Goal: Task Accomplishment & Management: Understand process/instructions

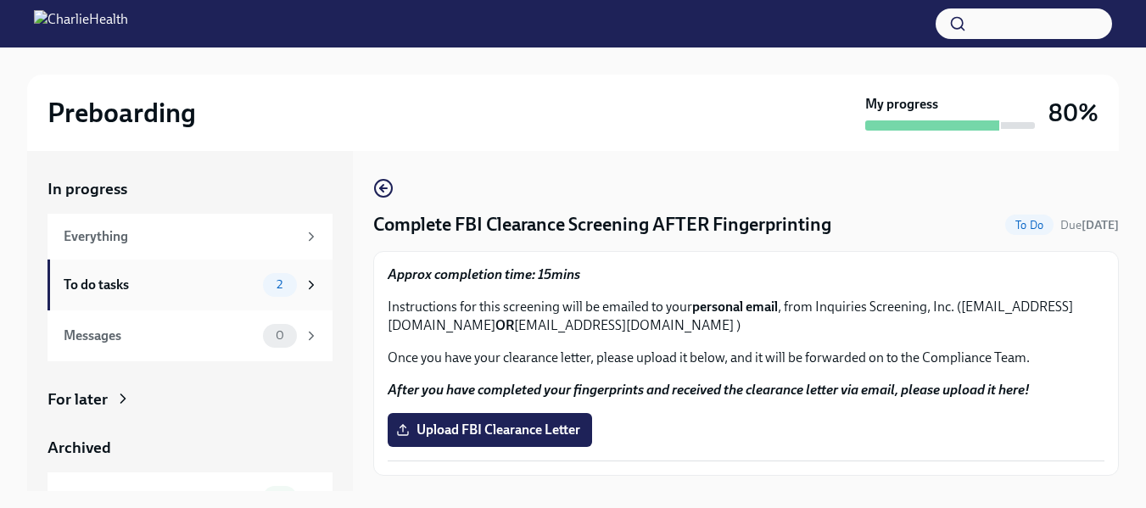
click at [153, 287] on div "To do tasks" at bounding box center [160, 285] width 192 height 19
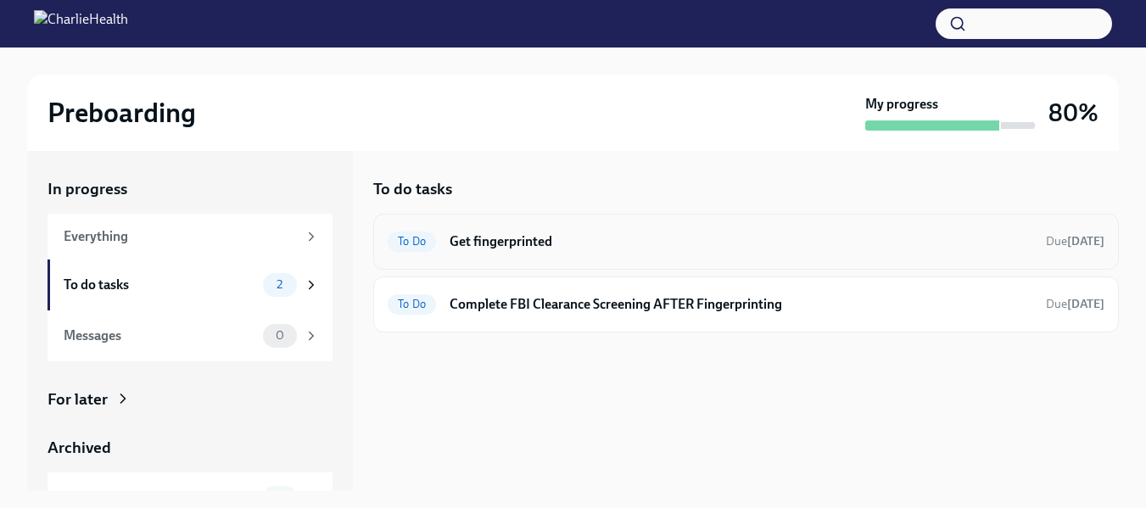
click at [511, 242] on h6 "Get fingerprinted" at bounding box center [740, 241] width 583 height 19
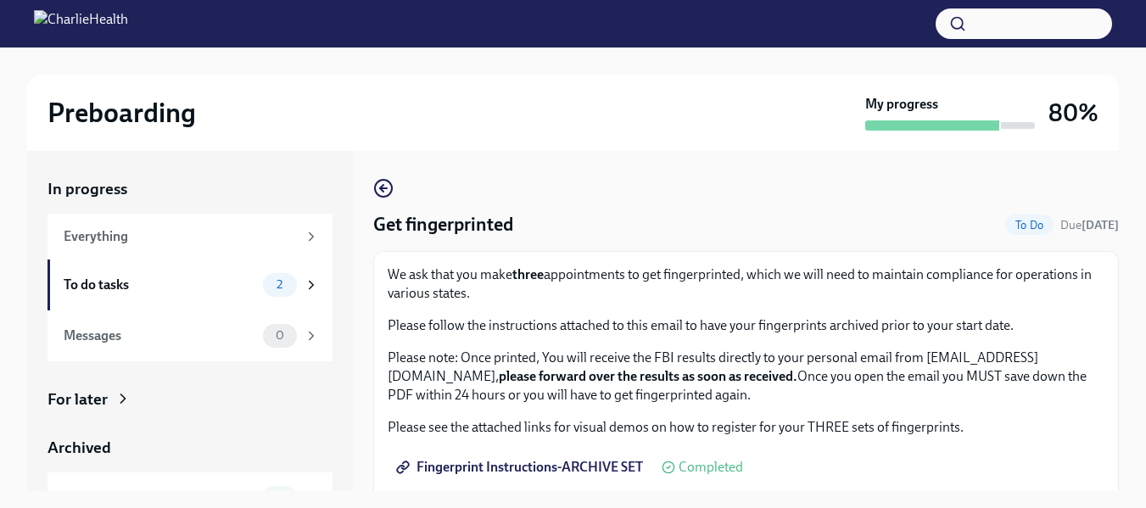
click at [526, 464] on span "Fingerprint Instructions-ARCHIVE SET" at bounding box center [520, 467] width 243 height 17
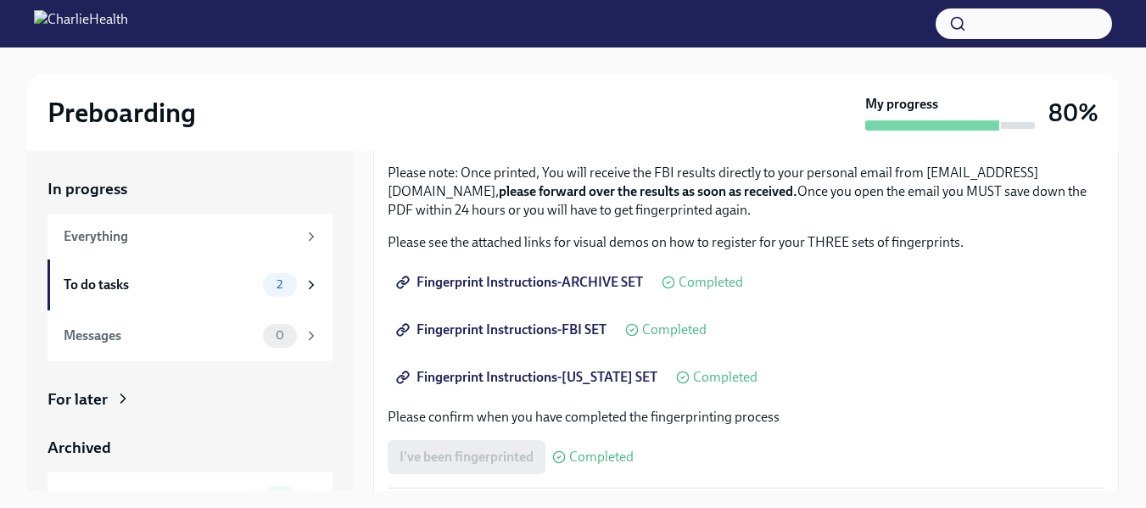
scroll to position [189, 0]
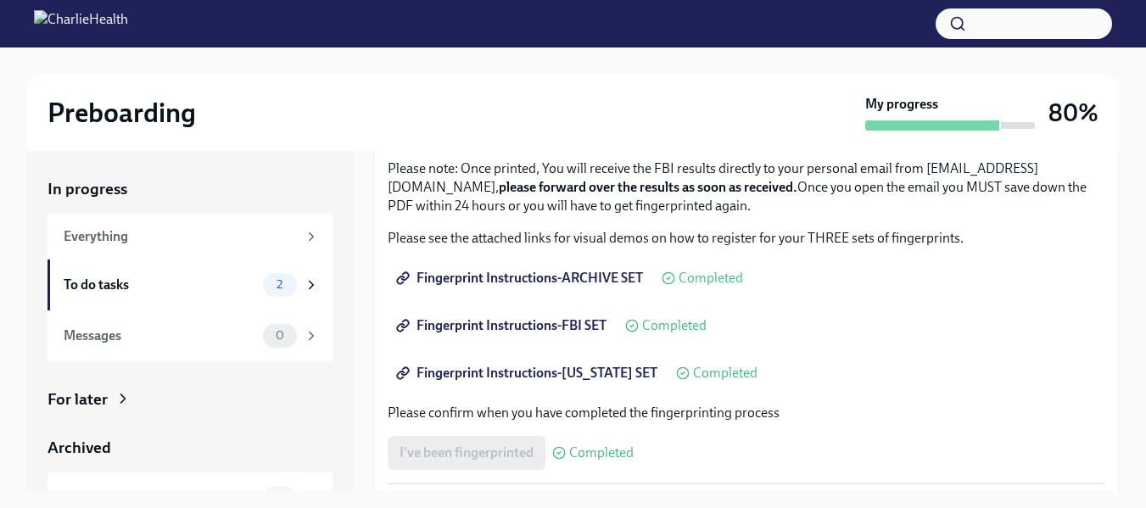
click at [508, 322] on span "Fingerprint Instructions-FBI SET" at bounding box center [502, 325] width 207 height 17
click at [457, 360] on link "Fingerprint Instructions-[US_STATE] SET" at bounding box center [528, 373] width 282 height 34
click at [563, 368] on span "Fingerprint Instructions-[US_STATE] SET" at bounding box center [528, 373] width 258 height 17
click at [108, 291] on div "To do tasks" at bounding box center [160, 285] width 192 height 19
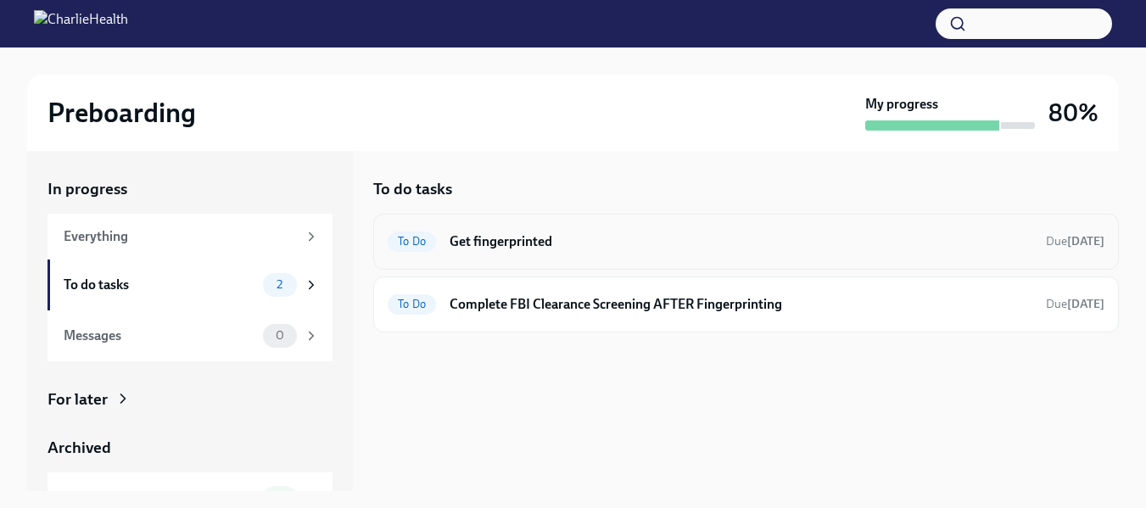
click at [522, 232] on h6 "Get fingerprinted" at bounding box center [740, 241] width 583 height 19
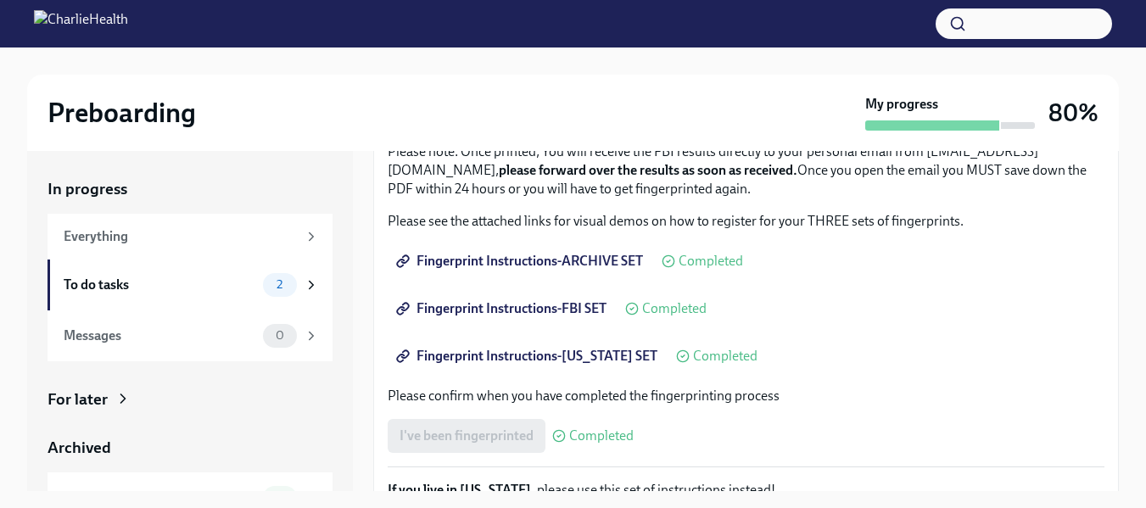
scroll to position [192, 0]
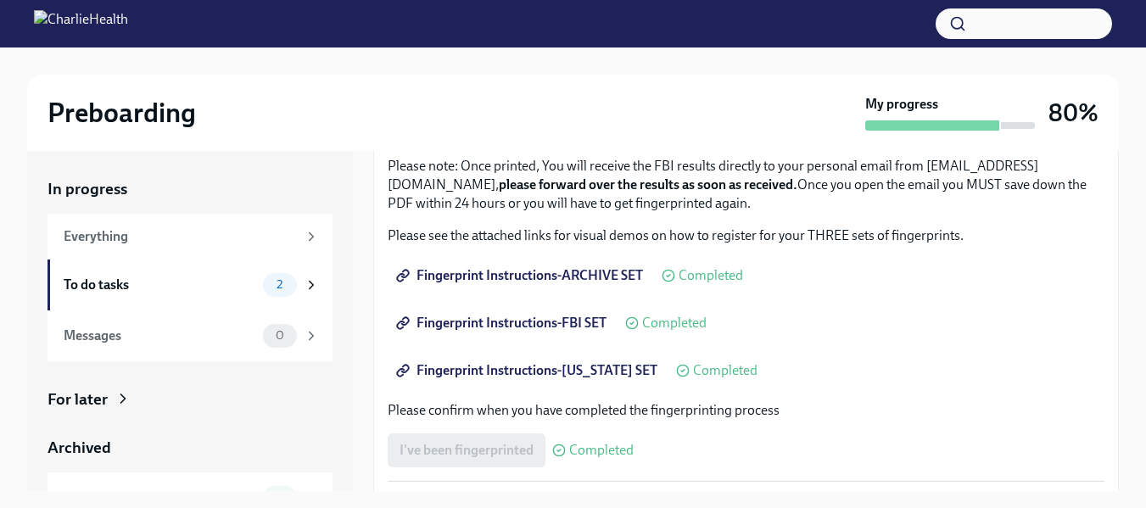
click at [496, 365] on span "Fingerprint Instructions-[US_STATE] SET" at bounding box center [528, 370] width 258 height 17
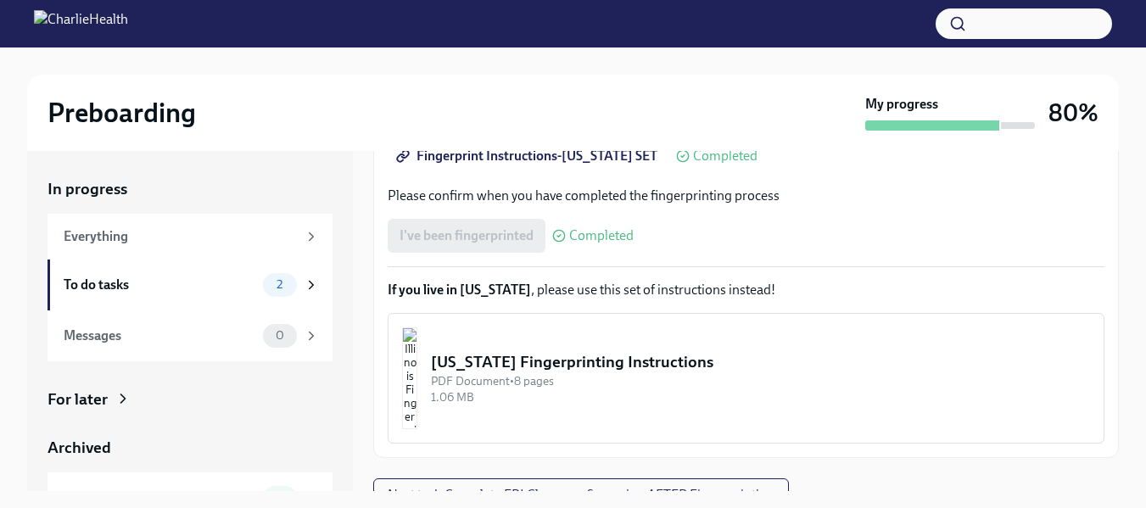
scroll to position [427, 0]
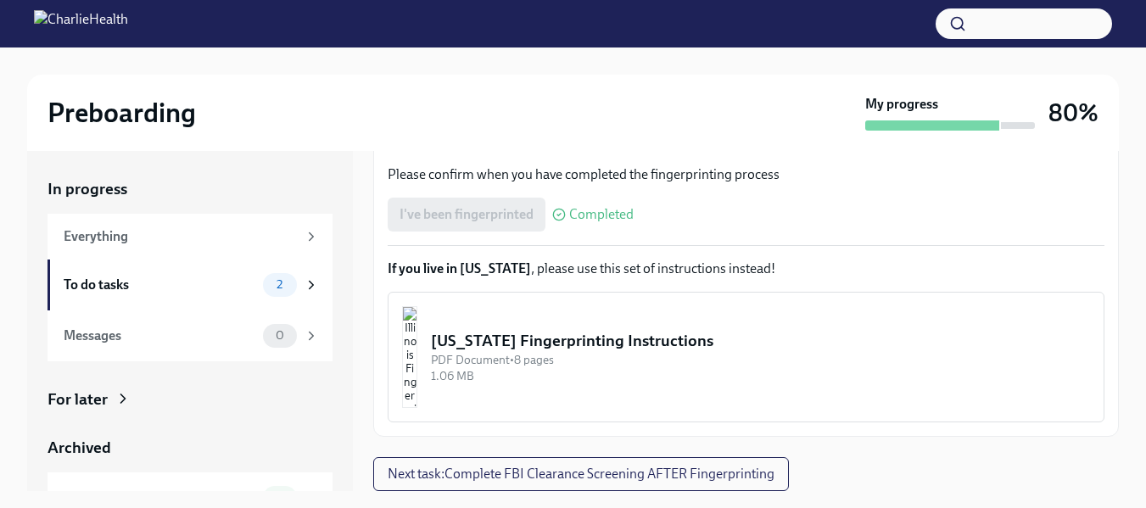
drag, startPoint x: 1140, startPoint y: 365, endPoint x: 1140, endPoint y: 316, distance: 49.2
click at [1140, 316] on div "Preboarding My progress 80% In progress Everything To do tasks 2 Messages 0 For…" at bounding box center [573, 292] width 1146 height 491
click at [476, 210] on div "I've been fingerprinted Completed" at bounding box center [510, 215] width 246 height 34
click at [559, 217] on icon at bounding box center [559, 215] width 14 height 14
click at [116, 276] on div "To do tasks" at bounding box center [160, 285] width 192 height 19
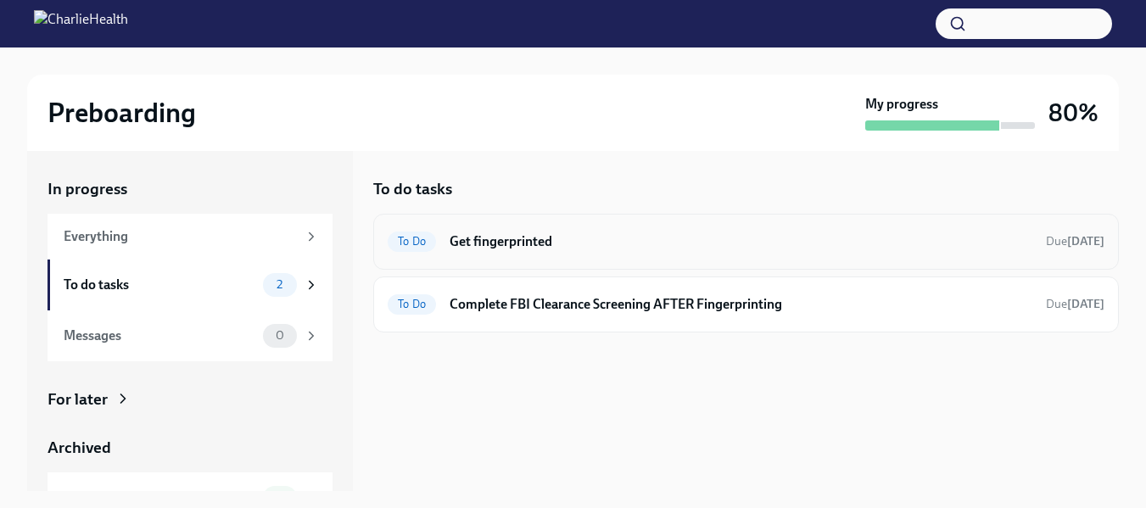
click at [517, 242] on h6 "Get fingerprinted" at bounding box center [740, 241] width 583 height 19
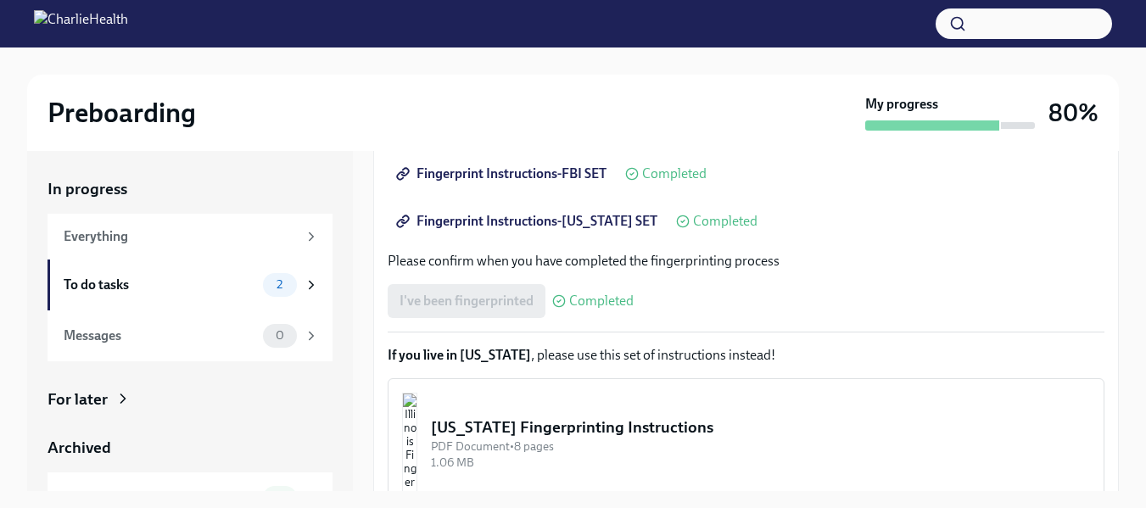
scroll to position [368, 0]
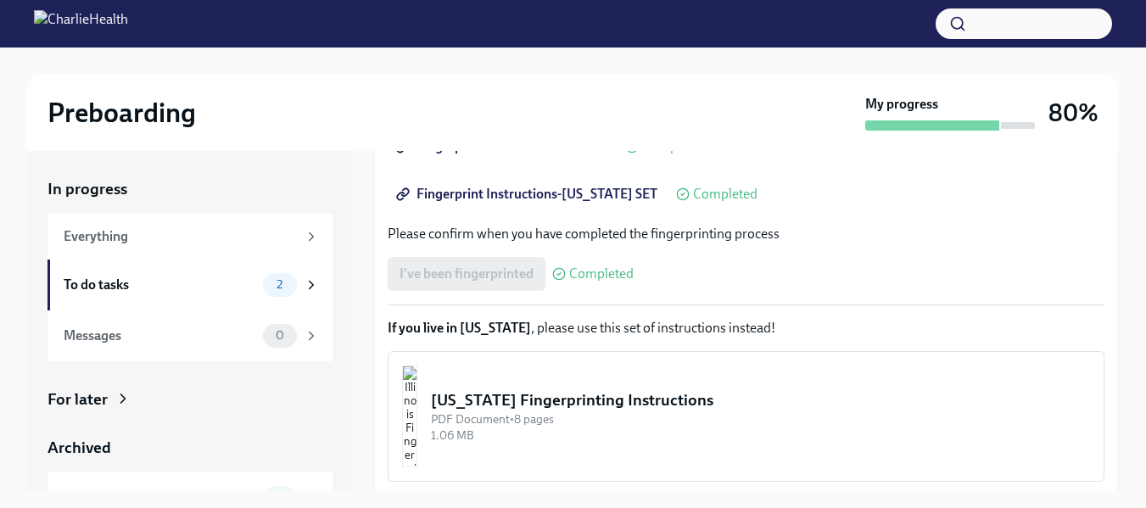
click at [577, 271] on span "Completed" at bounding box center [601, 274] width 64 height 14
click at [560, 271] on icon at bounding box center [559, 274] width 14 height 14
click at [466, 264] on div "I've been fingerprinted Completed" at bounding box center [510, 274] width 246 height 34
click at [606, 268] on span "Completed" at bounding box center [601, 274] width 64 height 14
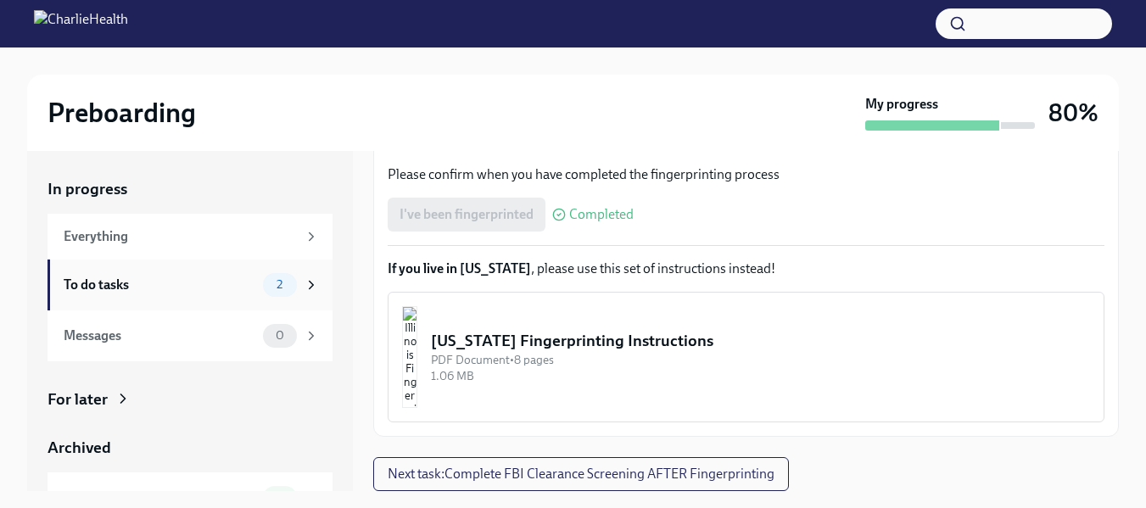
click at [81, 282] on div "To do tasks" at bounding box center [160, 285] width 192 height 19
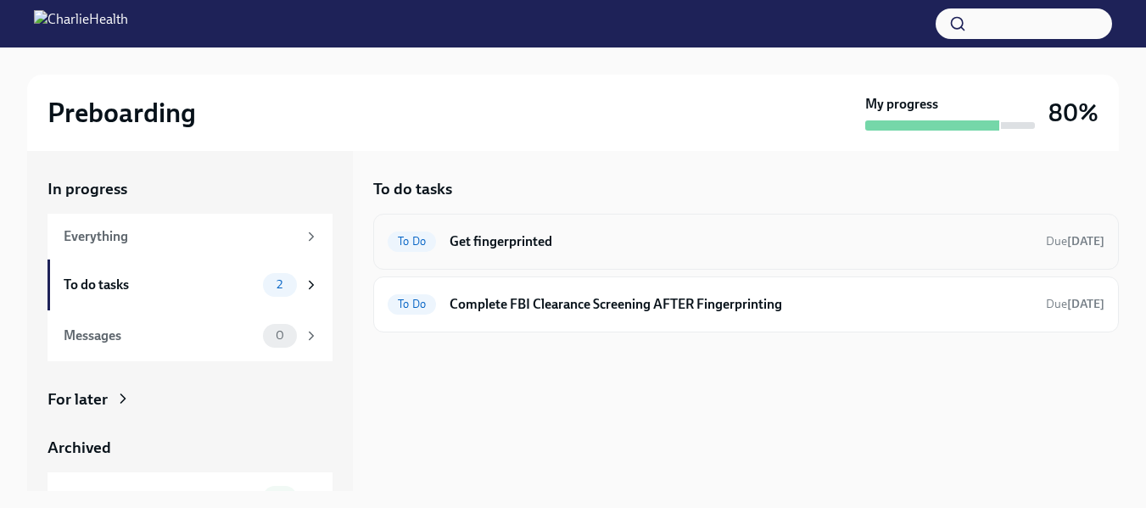
click at [422, 240] on span "To Do" at bounding box center [411, 241] width 48 height 13
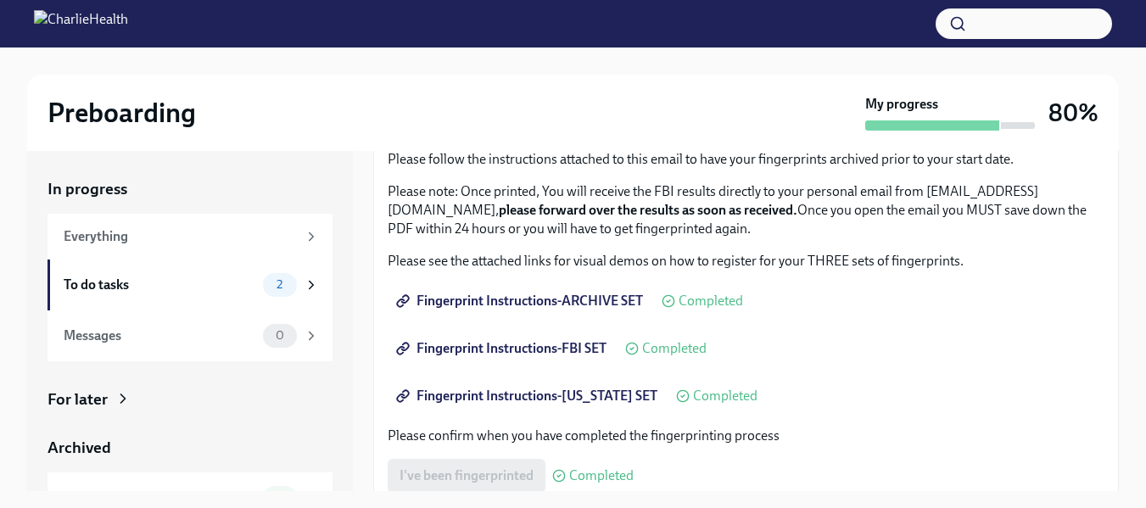
scroll to position [196, 0]
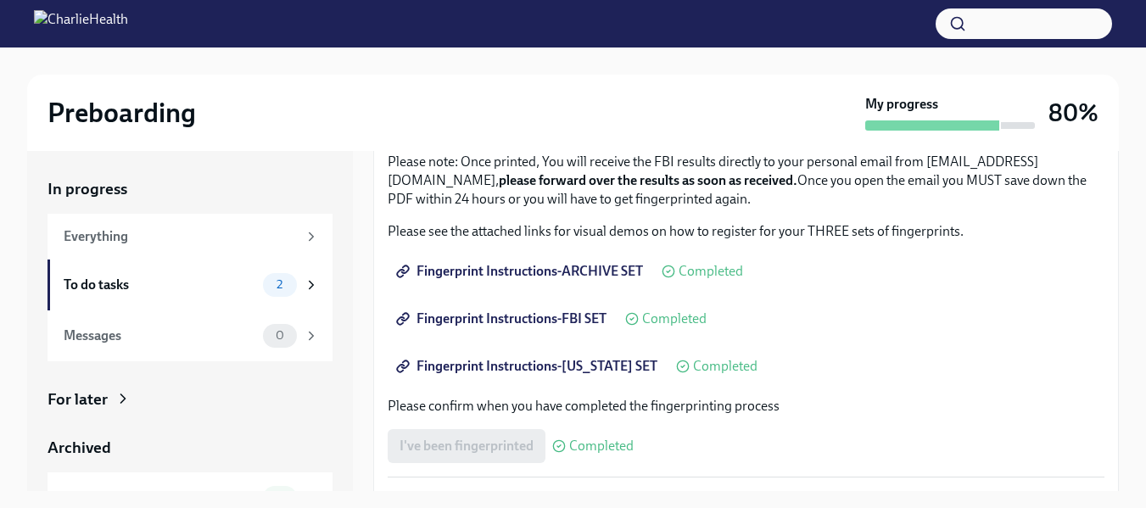
click at [1107, 287] on div "Get fingerprinted To Do Due [DATE] We ask that you make three appointments to g…" at bounding box center [745, 321] width 745 height 340
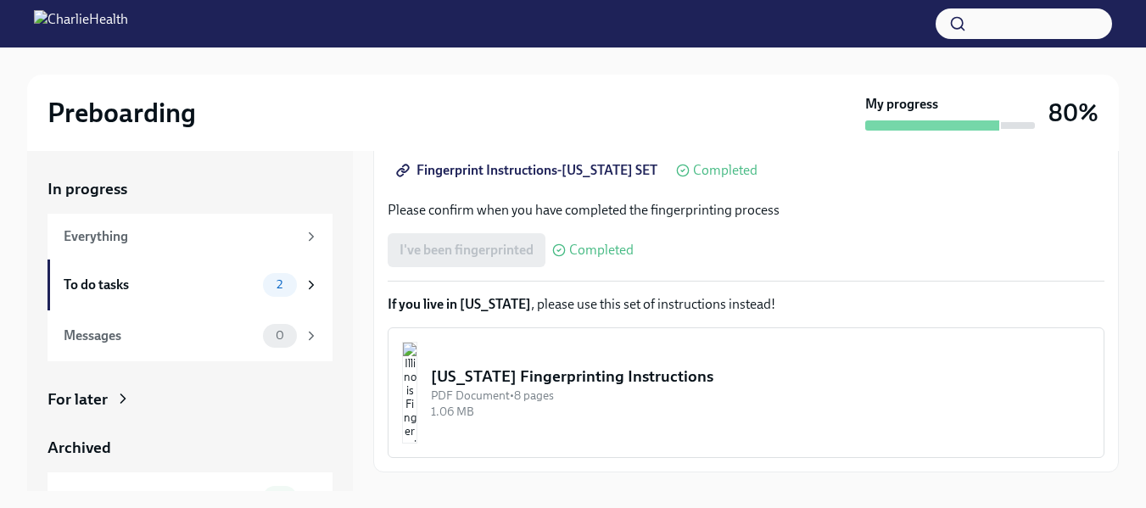
scroll to position [427, 0]
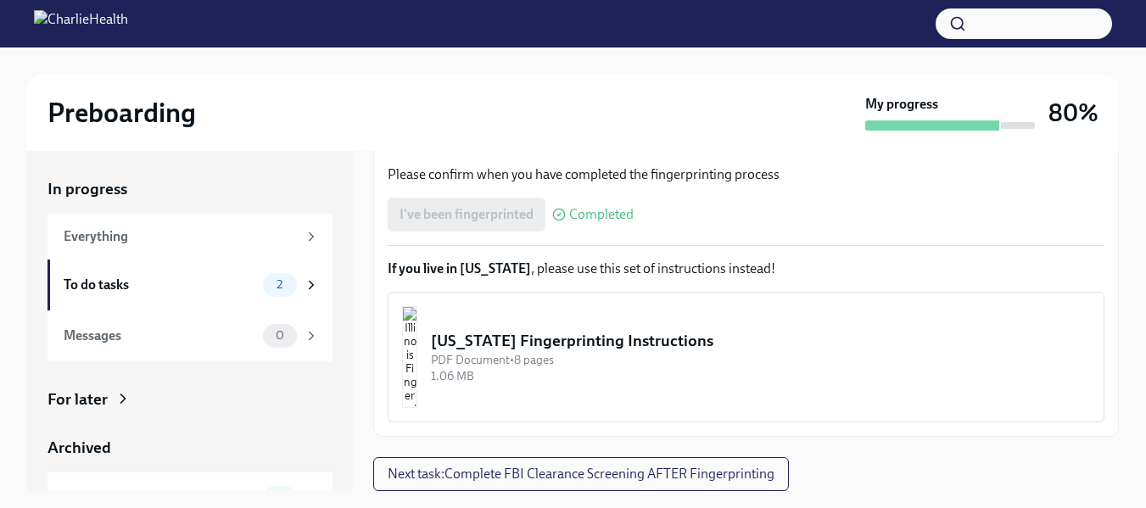
click at [454, 226] on div "I've been fingerprinted Completed" at bounding box center [510, 215] width 246 height 34
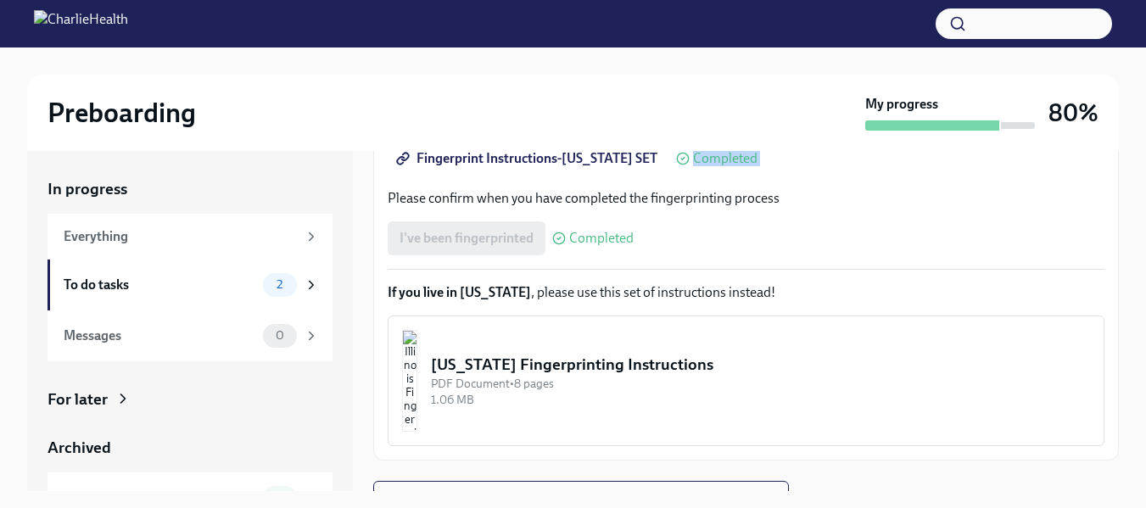
scroll to position [389, 0]
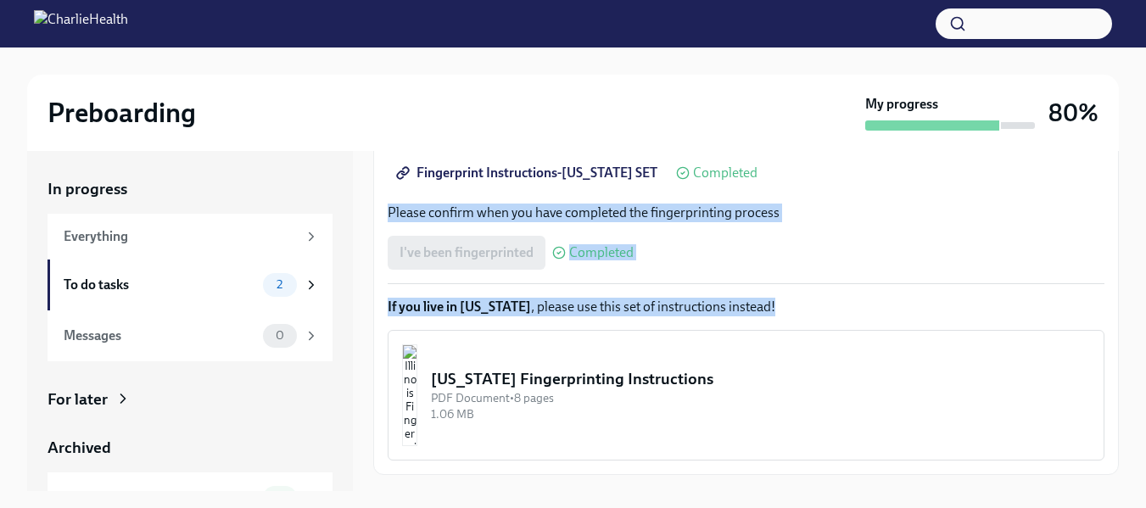
drag, startPoint x: 384, startPoint y: 162, endPoint x: 671, endPoint y: 437, distance: 397.0
click at [671, 437] on div "We ask that you make three appointments to get fingerprinted, which we will nee…" at bounding box center [745, 168] width 745 height 613
copy div "Please confirm when you have completed the fingerprinting process I've been fin…"
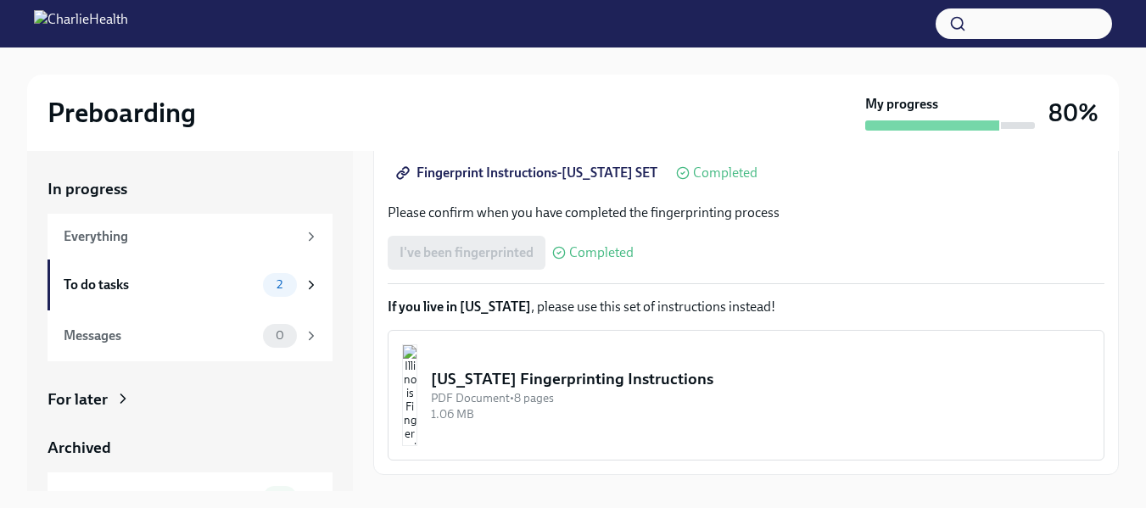
scroll to position [367, 0]
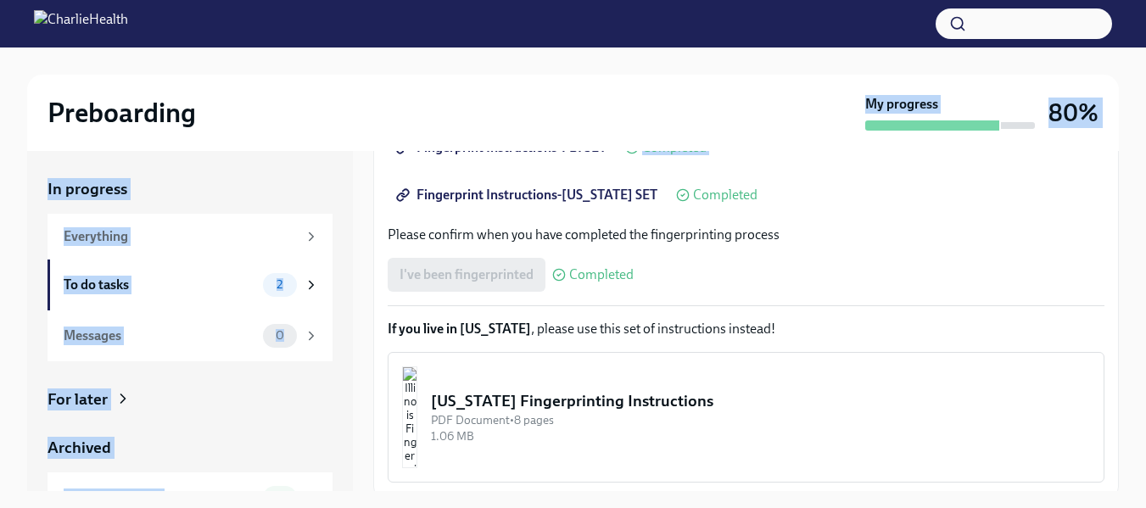
drag, startPoint x: 381, startPoint y: 137, endPoint x: 614, endPoint y: 217, distance: 246.4
click at [614, 217] on div "Preboarding My progress 80% In progress Everything To do tasks 2 Messages 0 For…" at bounding box center [573, 292] width 1146 height 491
click at [676, 194] on icon at bounding box center [683, 195] width 14 height 14
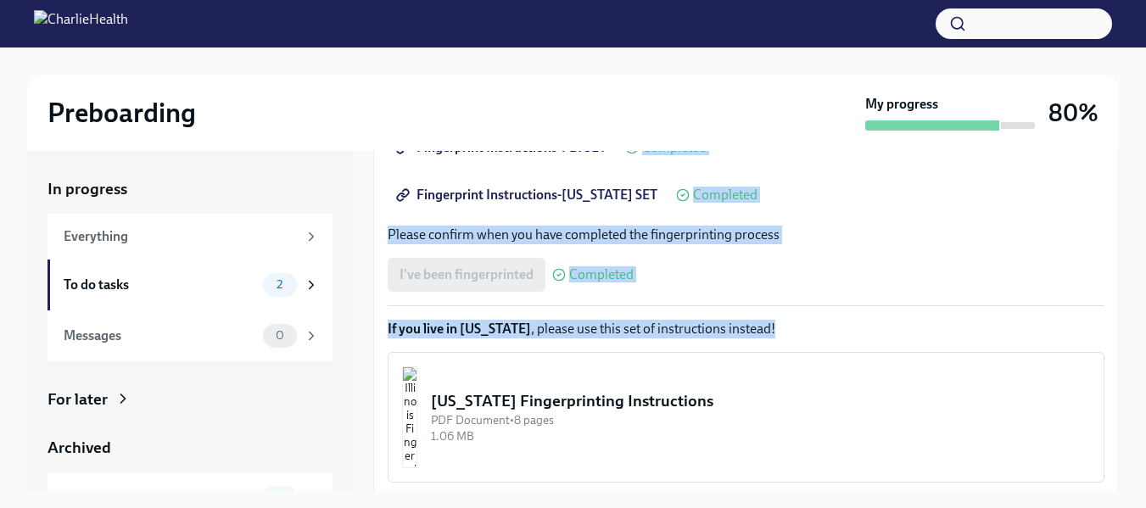
drag, startPoint x: 387, startPoint y: 162, endPoint x: 713, endPoint y: 451, distance: 436.1
click at [713, 451] on div "We ask that you make three appointments to get fingerprinted, which we will nee…" at bounding box center [745, 190] width 745 height 613
copy div "Completed Fingerprint Instructions-[US_STATE] SET Completed Please confirm when…"
click at [968, 265] on div "I've been fingerprinted Completed" at bounding box center [745, 275] width 716 height 34
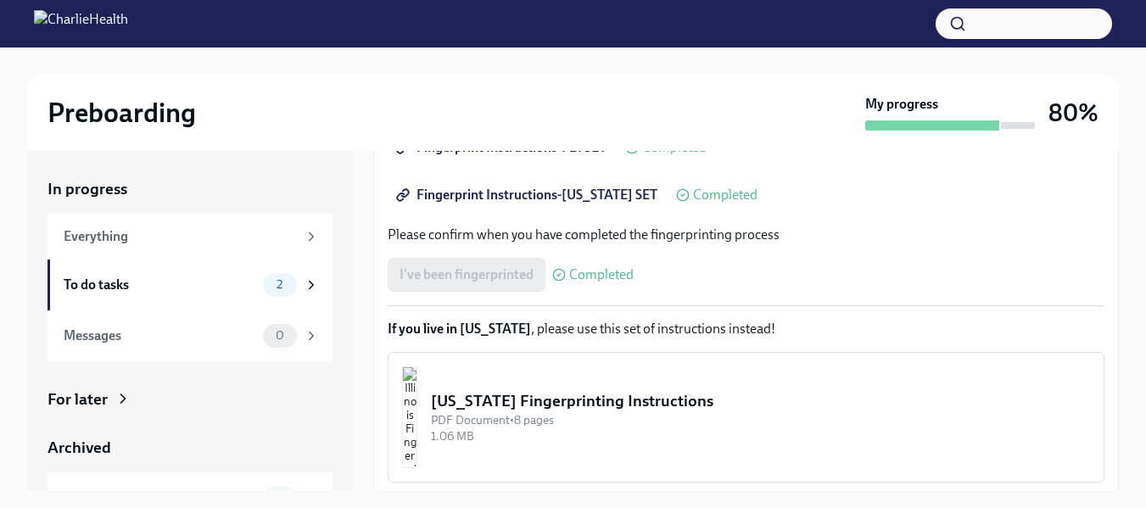
click at [968, 265] on div "I've been fingerprinted Completed" at bounding box center [745, 275] width 716 height 34
click at [590, 274] on span "Completed" at bounding box center [601, 275] width 64 height 14
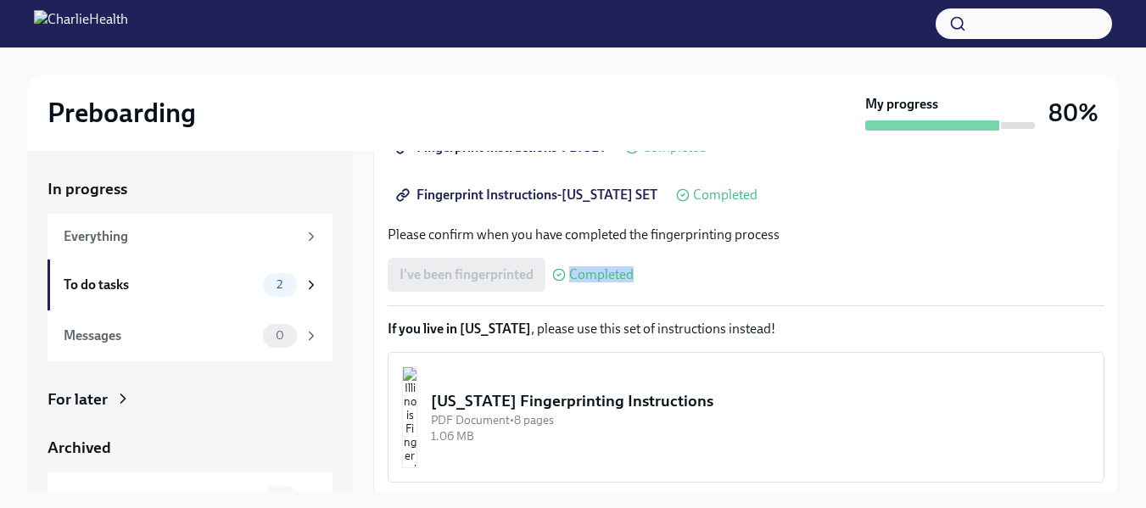
click at [590, 274] on span "Completed" at bounding box center [601, 275] width 64 height 14
click at [505, 275] on div "I've been fingerprinted Completed" at bounding box center [510, 275] width 246 height 34
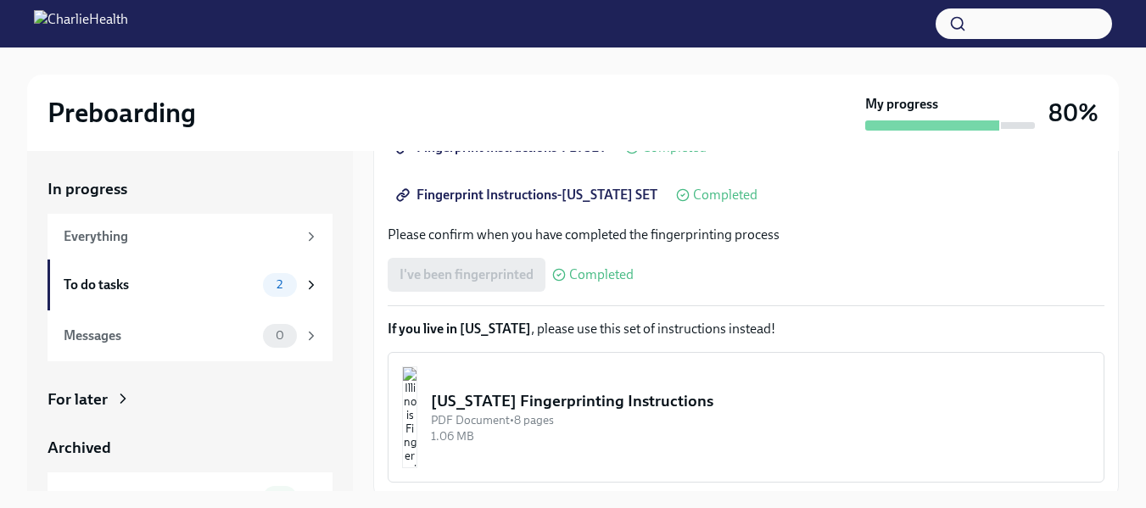
click at [505, 275] on div "I've been fingerprinted Completed" at bounding box center [510, 275] width 246 height 34
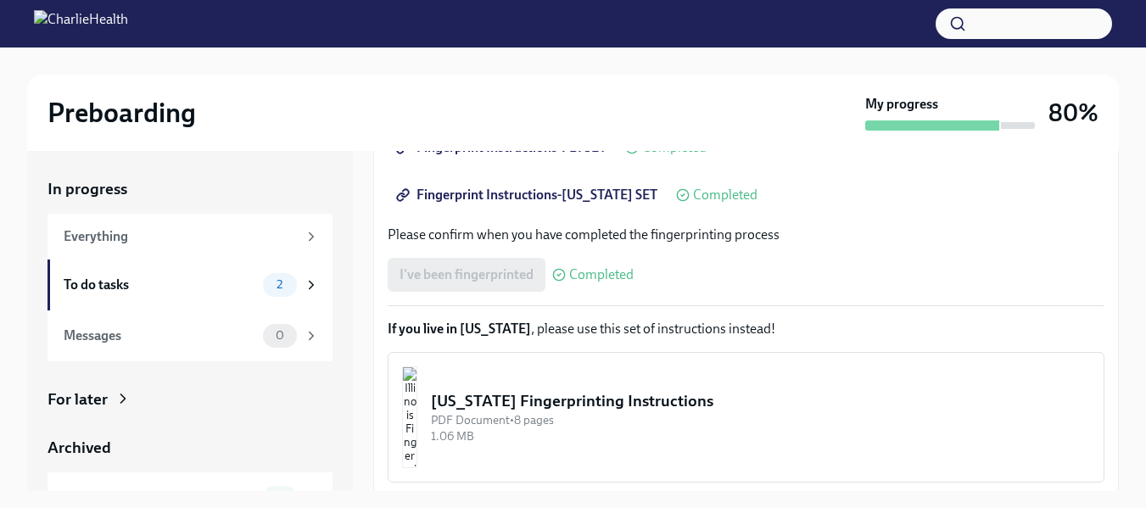
click at [945, 347] on div "We ask that you make three appointments to get fingerprinted, which we will nee…" at bounding box center [745, 190] width 716 height 584
click at [611, 181] on link "Fingerprint Instructions-[US_STATE] SET" at bounding box center [528, 195] width 282 height 34
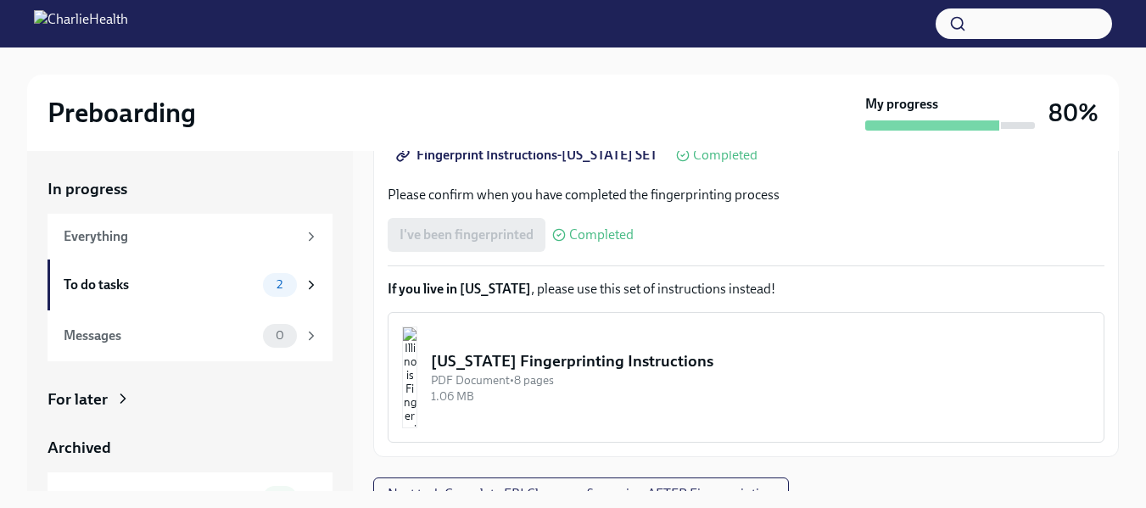
scroll to position [427, 0]
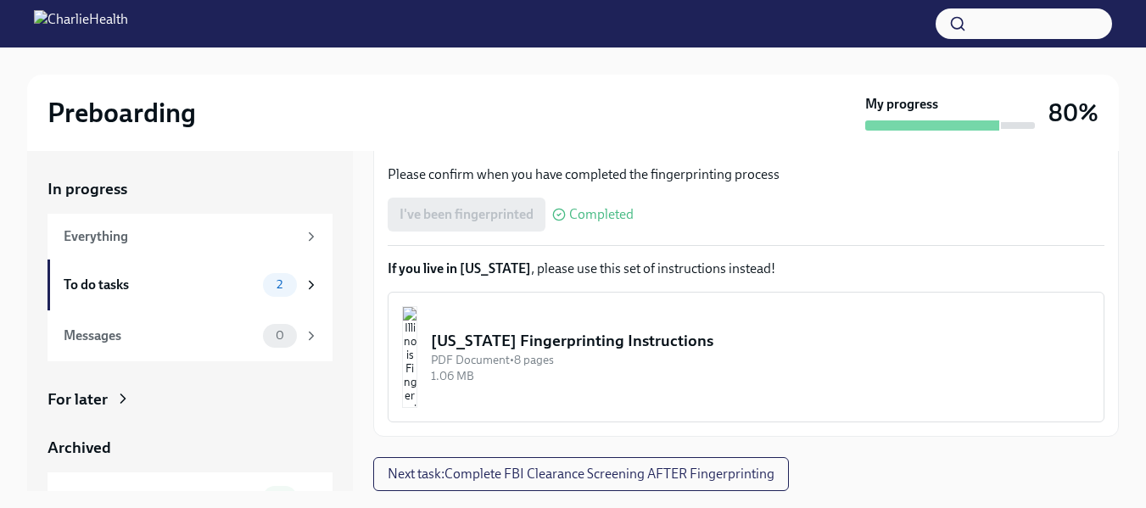
click at [126, 448] on div "Archived" at bounding box center [189, 448] width 285 height 22
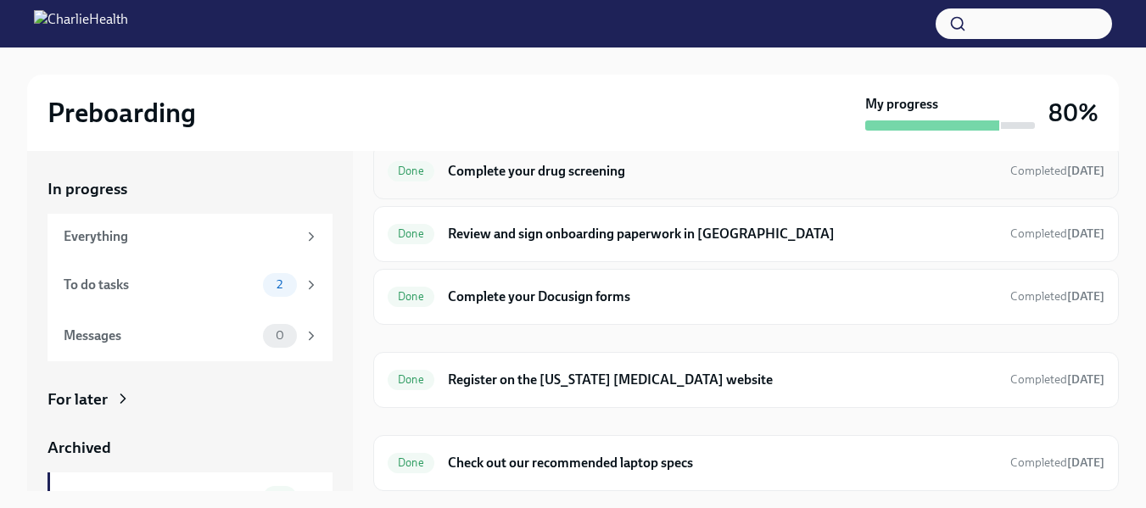
click at [641, 176] on h6 "Complete your drug screening" at bounding box center [722, 171] width 549 height 19
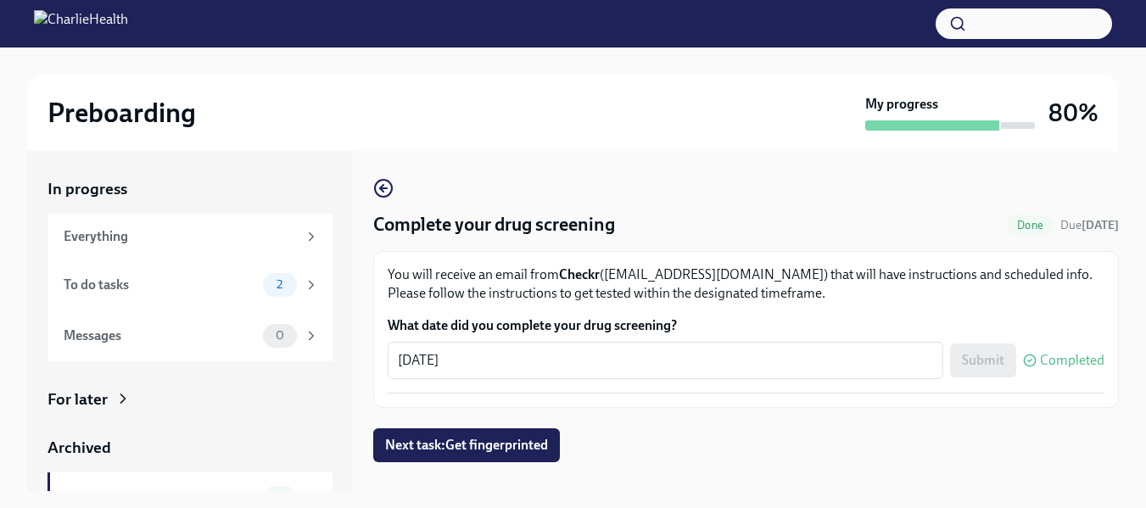
scroll to position [31, 0]
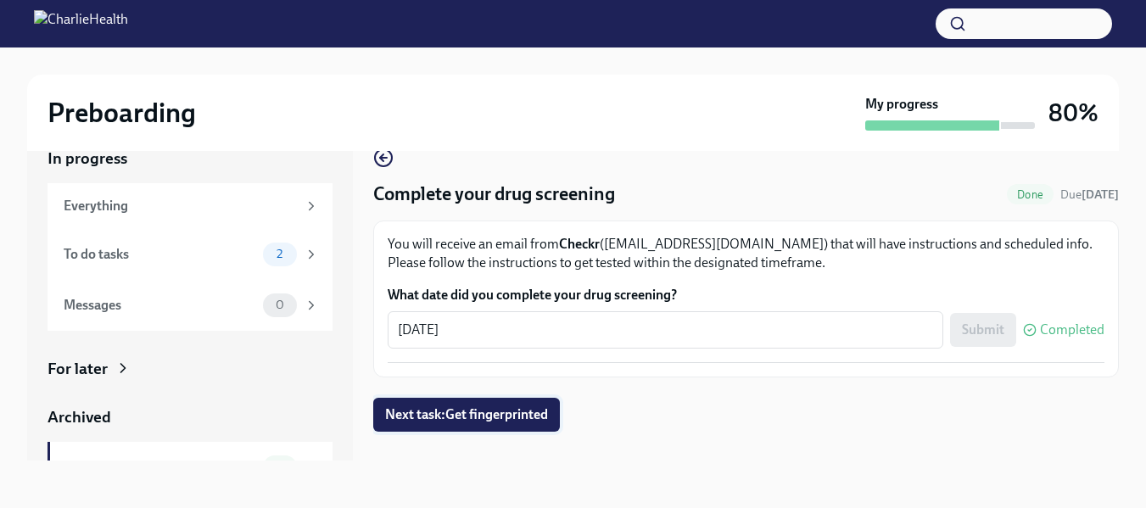
click at [474, 410] on span "Next task : Get fingerprinted" at bounding box center [466, 414] width 163 height 17
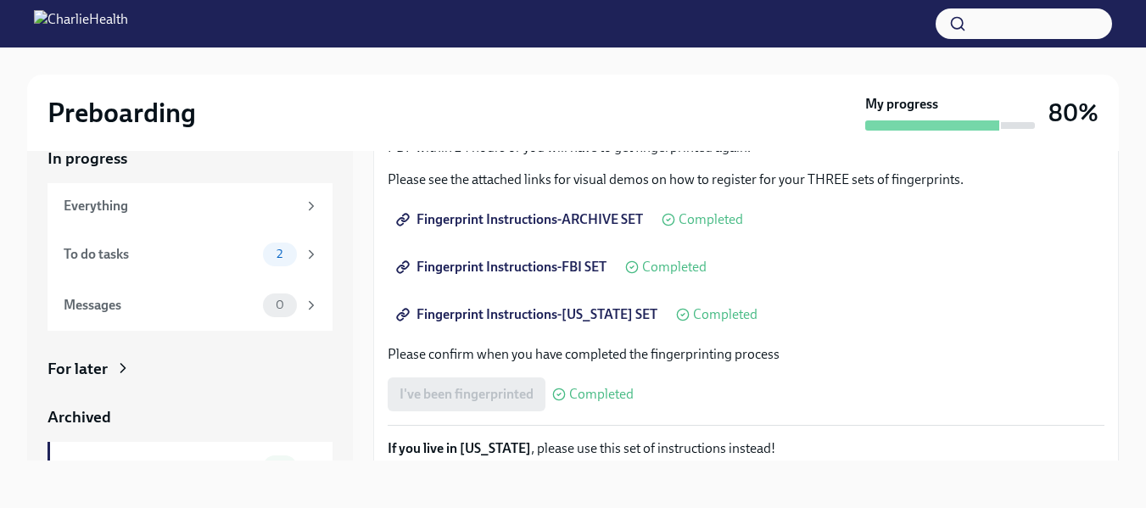
scroll to position [234, 0]
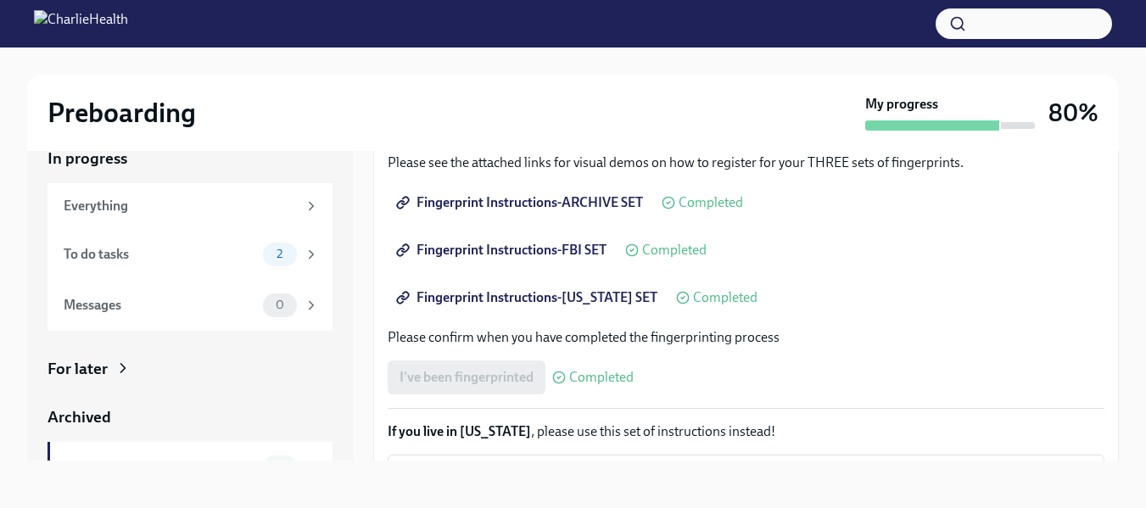
click at [441, 383] on div "I've been fingerprinted Completed" at bounding box center [510, 377] width 246 height 34
click at [568, 377] on div "Completed" at bounding box center [592, 378] width 81 height 14
click at [280, 306] on span "0" at bounding box center [279, 304] width 29 height 13
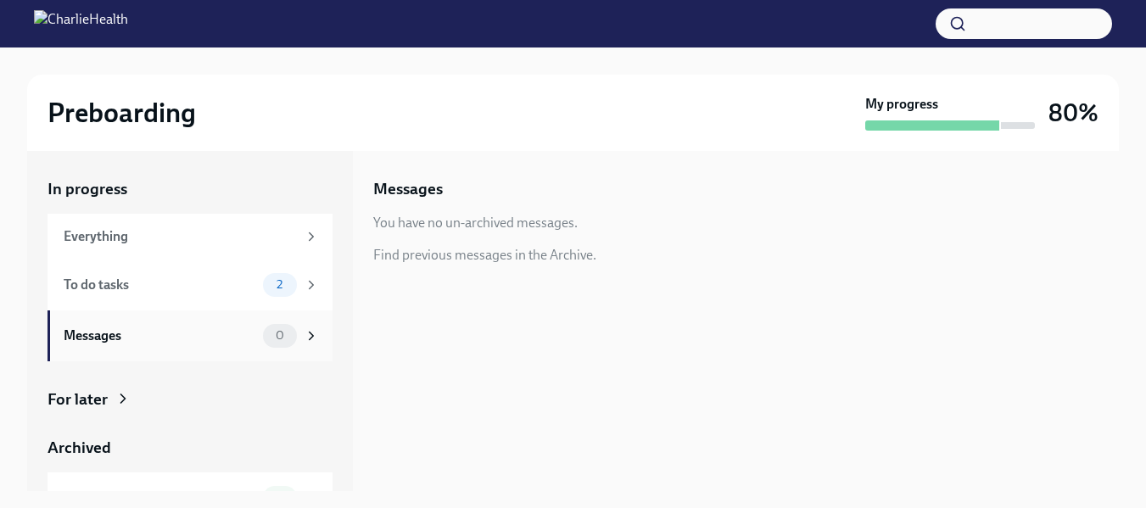
click at [304, 334] on icon at bounding box center [311, 335] width 15 height 15
click at [103, 337] on div "Messages" at bounding box center [160, 335] width 192 height 19
click at [108, 281] on div "To do tasks" at bounding box center [160, 285] width 192 height 19
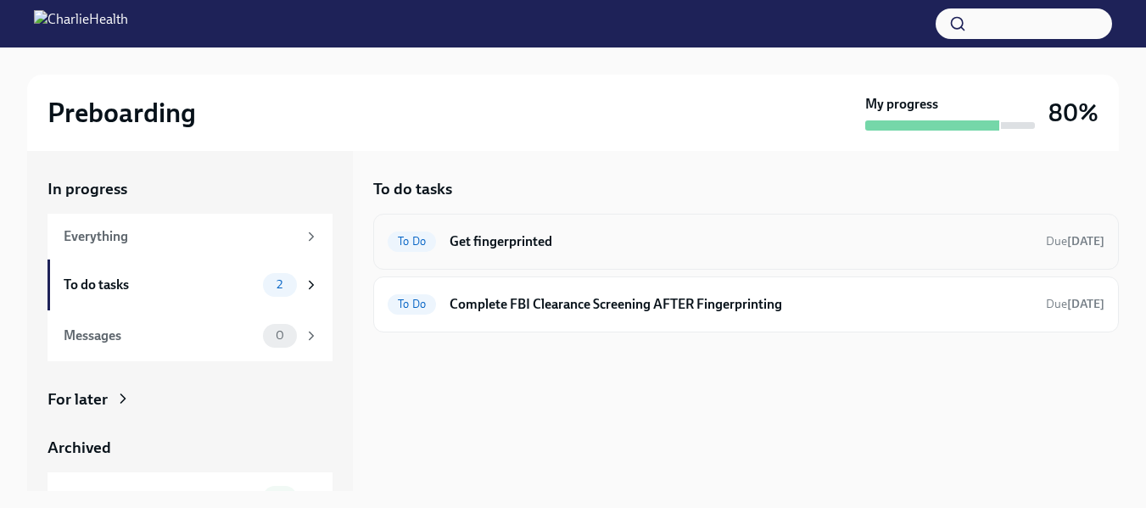
click at [528, 241] on h6 "Get fingerprinted" at bounding box center [740, 241] width 583 height 19
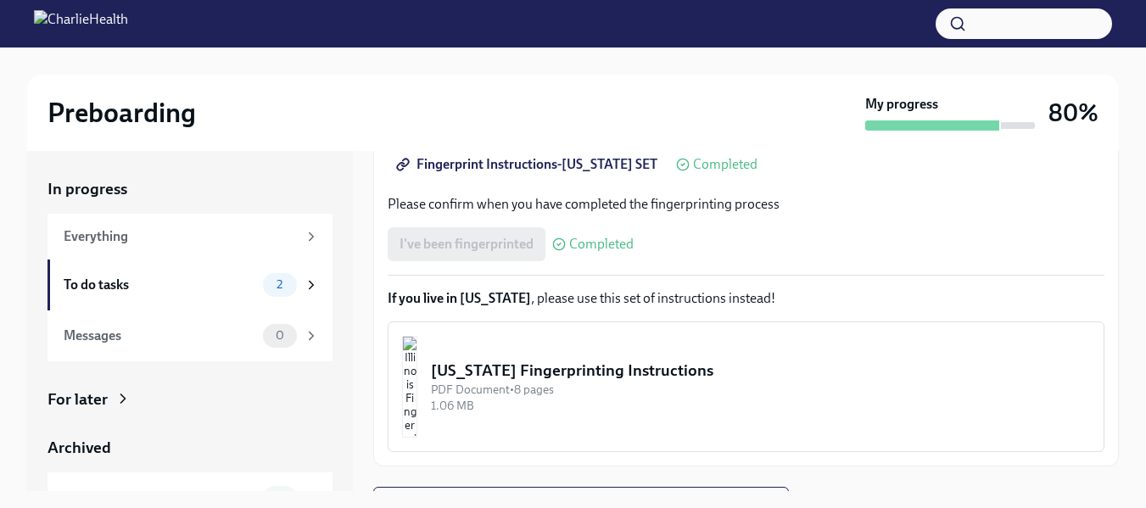
scroll to position [427, 0]
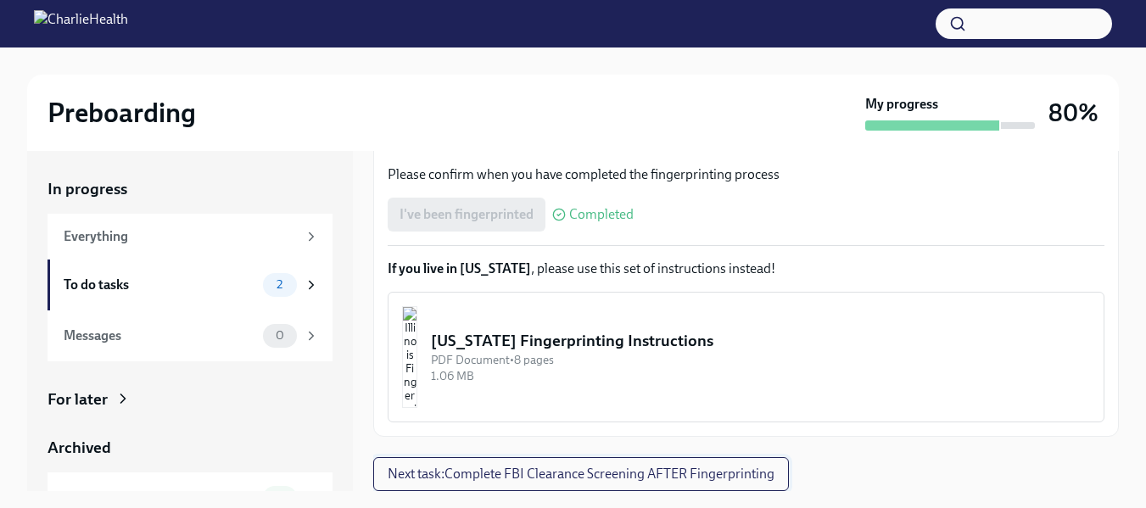
click at [527, 467] on span "Next task : Complete FBI Clearance Screening AFTER Fingerprinting" at bounding box center [580, 473] width 387 height 17
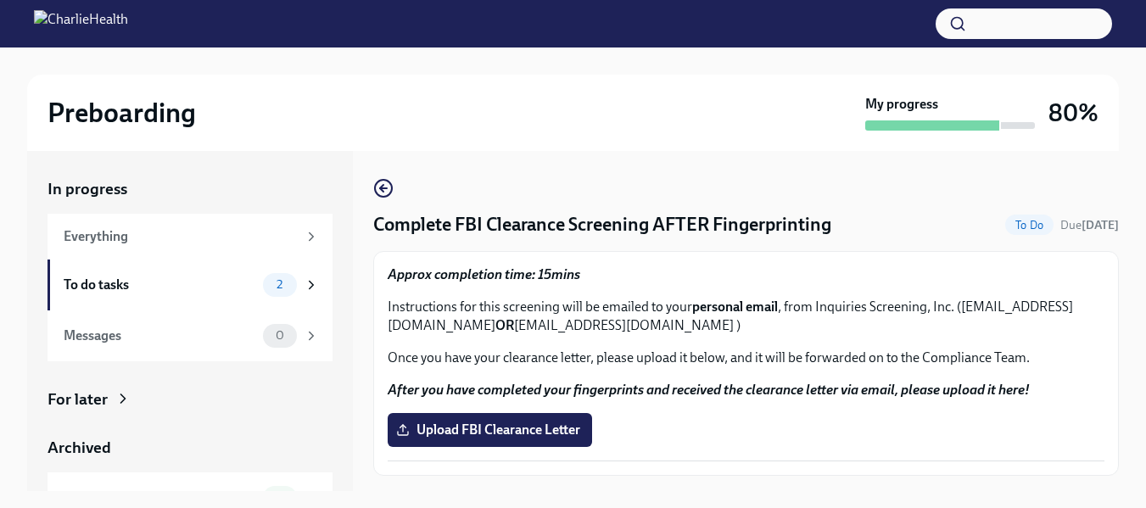
drag, startPoint x: 609, startPoint y: 326, endPoint x: 394, endPoint y: 327, distance: 214.5
click at [394, 327] on p "Instructions for this screening will be emailed to your personal email , from I…" at bounding box center [745, 316] width 716 height 37
copy p "[EMAIL_ADDRESS][DOMAIN_NAME]"
drag, startPoint x: 759, startPoint y: 326, endPoint x: 635, endPoint y: 328, distance: 123.8
click at [635, 328] on p "Instructions for this screening will be emailed to your personal email , from I…" at bounding box center [745, 316] width 716 height 37
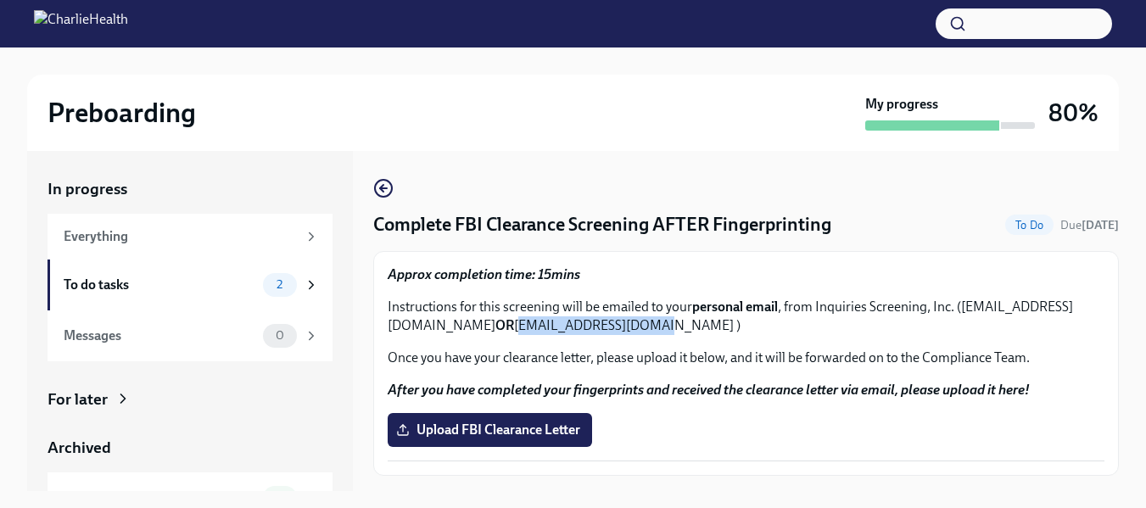
copy p "[EMAIL_ADDRESS][DOMAIN_NAME]"
